Goal: Information Seeking & Learning: Find specific fact

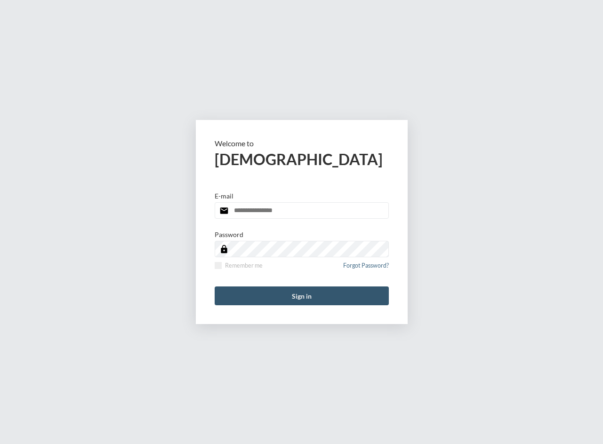
type input "**********"
click at [276, 293] on button "Sign in" at bounding box center [302, 296] width 174 height 19
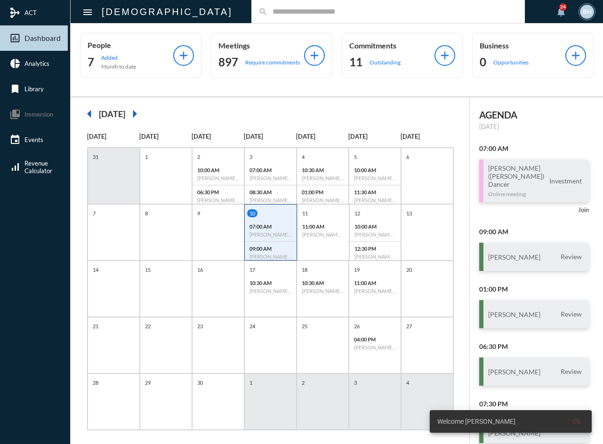
click at [271, 16] on div "search" at bounding box center [387, 11] width 273 height 23
click at [268, 12] on input "text" at bounding box center [393, 12] width 250 height 8
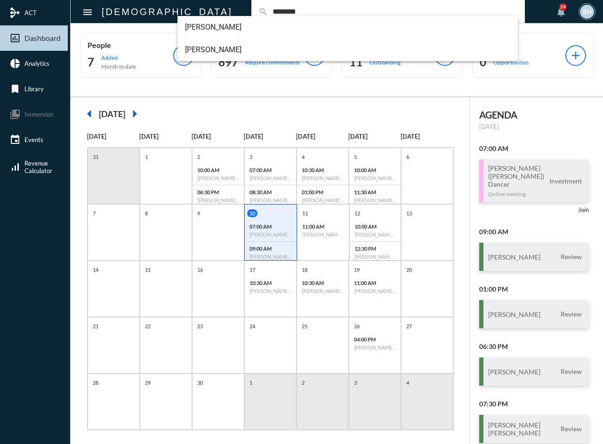
type input "********"
click at [212, 54] on span "[PERSON_NAME]" at bounding box center [348, 50] width 326 height 23
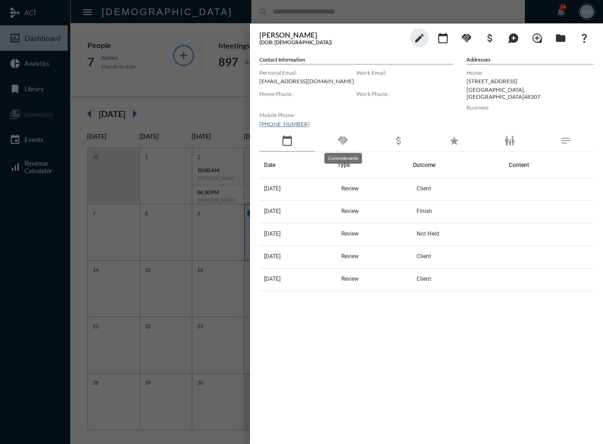
click at [346, 144] on mat-icon "handshake" at bounding box center [342, 140] width 11 height 11
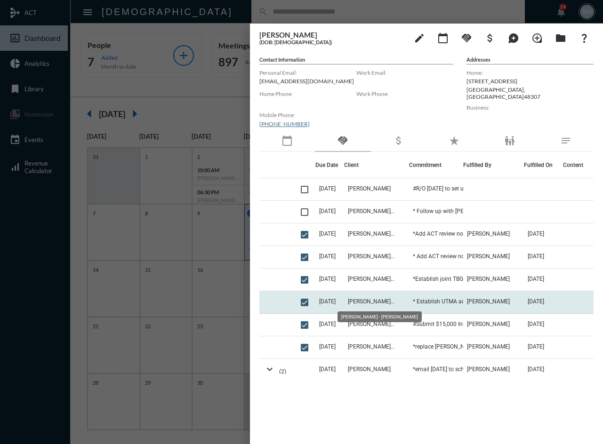
click at [366, 302] on span "[PERSON_NAME] - [PERSON_NAME]" at bounding box center [371, 301] width 47 height 7
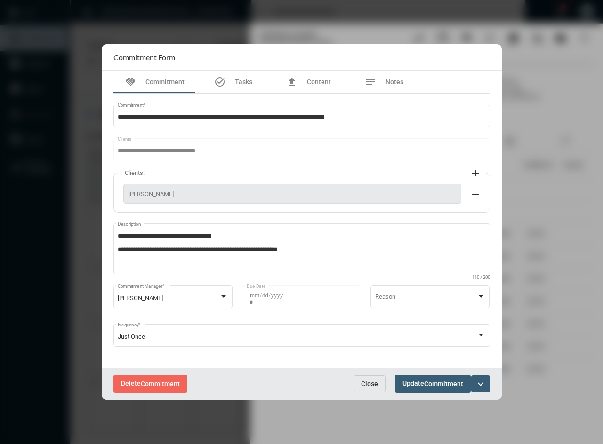
click at [368, 388] on button "Close" at bounding box center [369, 384] width 32 height 17
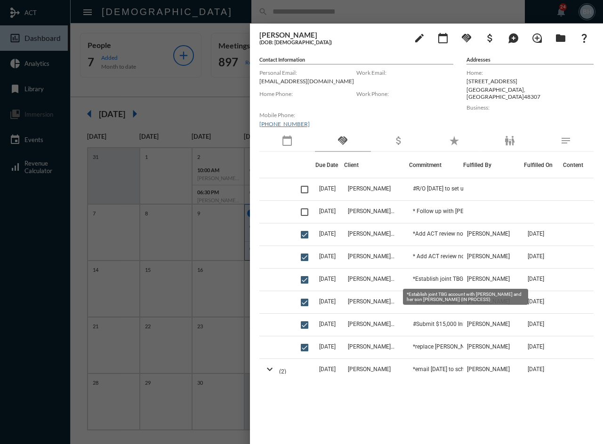
click at [456, 282] on mat-tooltip-component "*Establish joint TBG account with [PERSON_NAME] and her son [PERSON_NAME] (IN P…" at bounding box center [465, 296] width 138 height 29
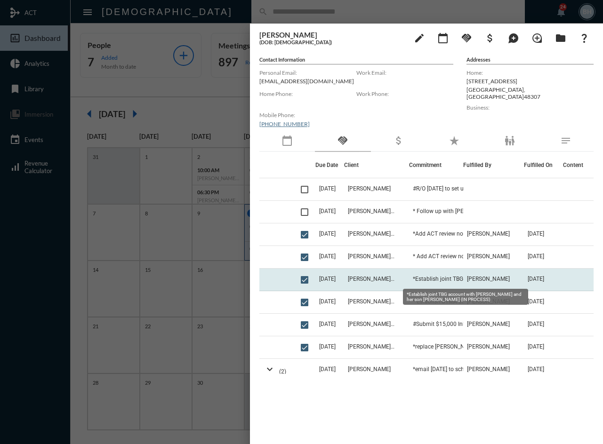
click at [456, 278] on span "*Establish joint TBG account with [PERSON_NAME] and her son [PERSON_NAME] (IN P…" at bounding box center [460, 279] width 94 height 7
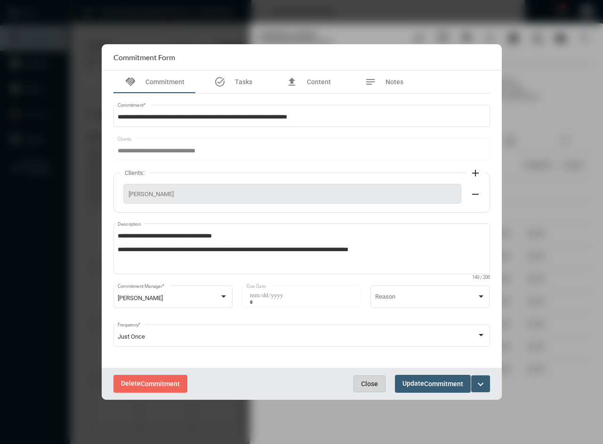
click at [373, 383] on span "Close" at bounding box center [369, 384] width 17 height 8
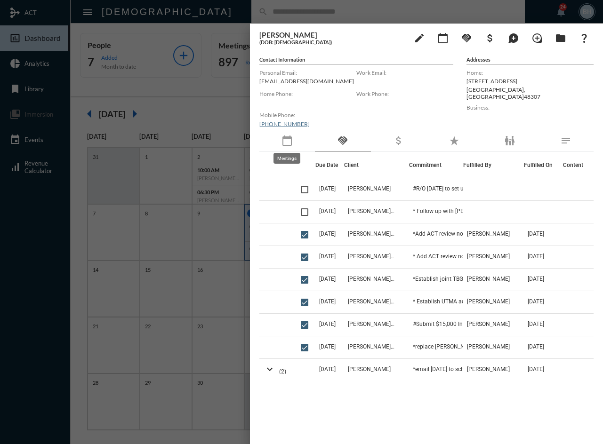
click at [286, 140] on mat-icon "calendar_today" at bounding box center [286, 140] width 11 height 11
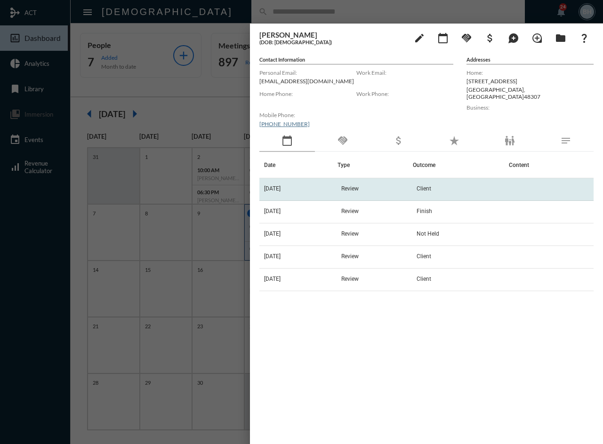
click at [337, 184] on td "[DATE]" at bounding box center [298, 189] width 78 height 23
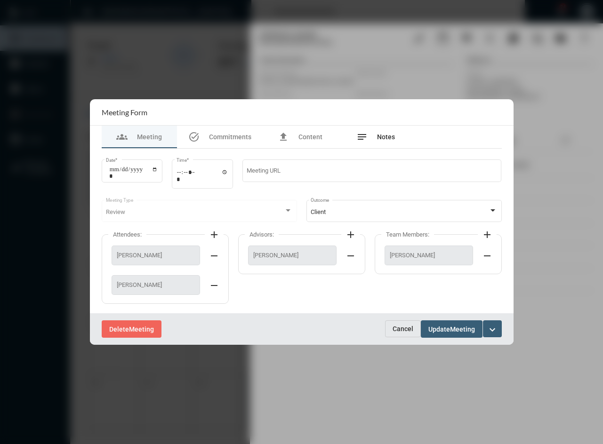
click at [381, 136] on span "Notes" at bounding box center [386, 137] width 18 height 8
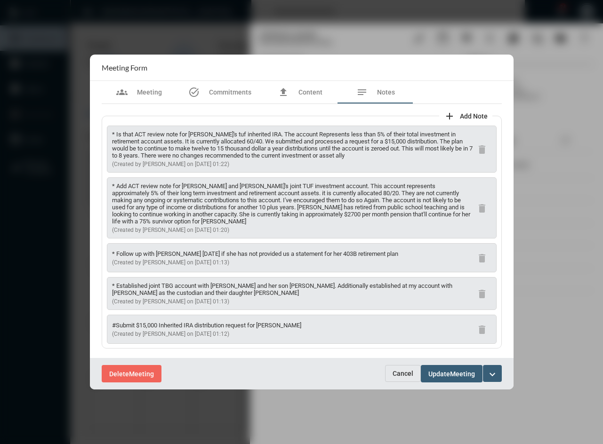
click at [393, 289] on p "* Established joint TBG account with [PERSON_NAME] and her son [PERSON_NAME]. A…" at bounding box center [292, 289] width 360 height 14
click at [413, 297] on div "* Established joint TBG account with [PERSON_NAME] and her son [PERSON_NAME]. A…" at bounding box center [292, 293] width 360 height 23
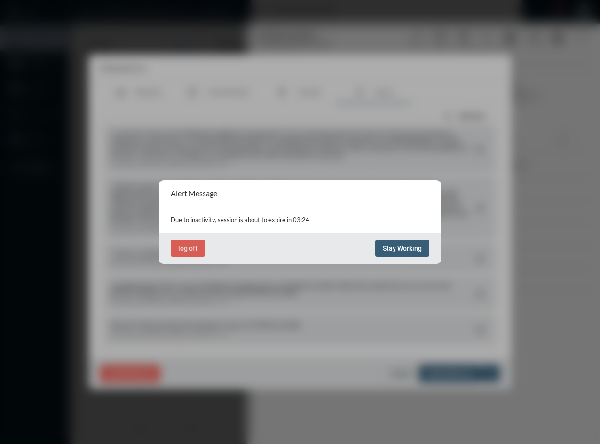
click at [400, 242] on button "Stay Working" at bounding box center [403, 248] width 54 height 17
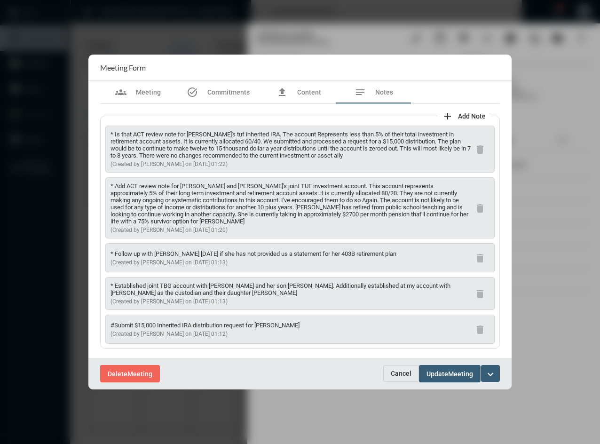
click at [365, 404] on div at bounding box center [300, 222] width 600 height 444
click at [303, 15] on div at bounding box center [300, 222] width 600 height 444
